Goal: Check status: Check status

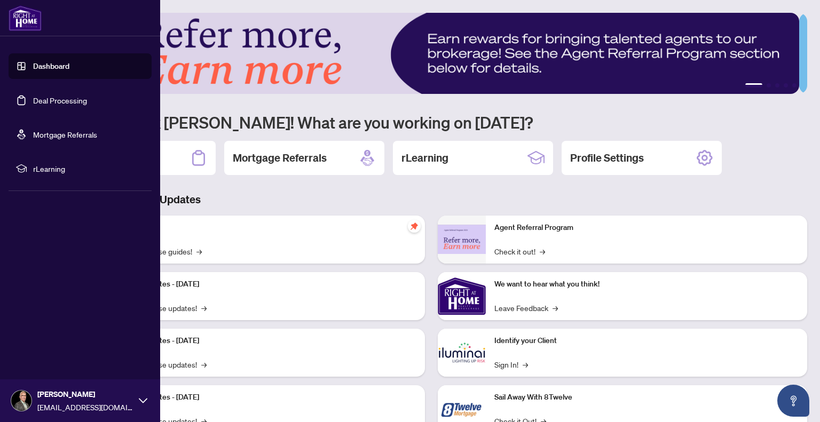
click at [65, 98] on link "Deal Processing" at bounding box center [60, 101] width 54 height 10
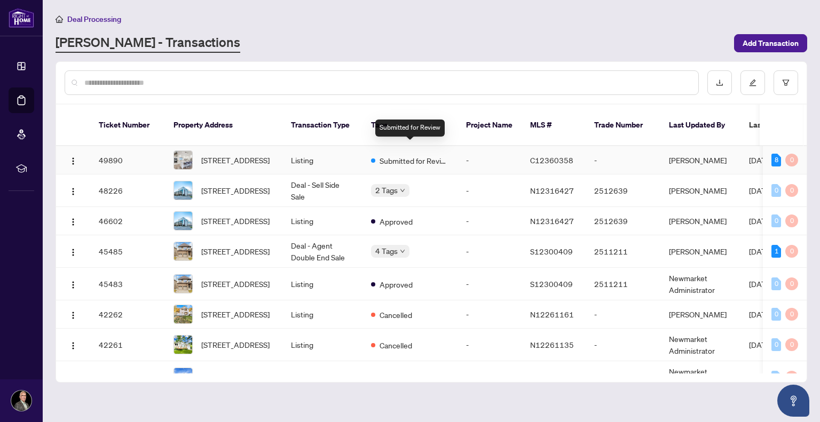
click at [394, 155] on span "Submitted for Review" at bounding box center [414, 161] width 69 height 12
